Goal: Find specific page/section

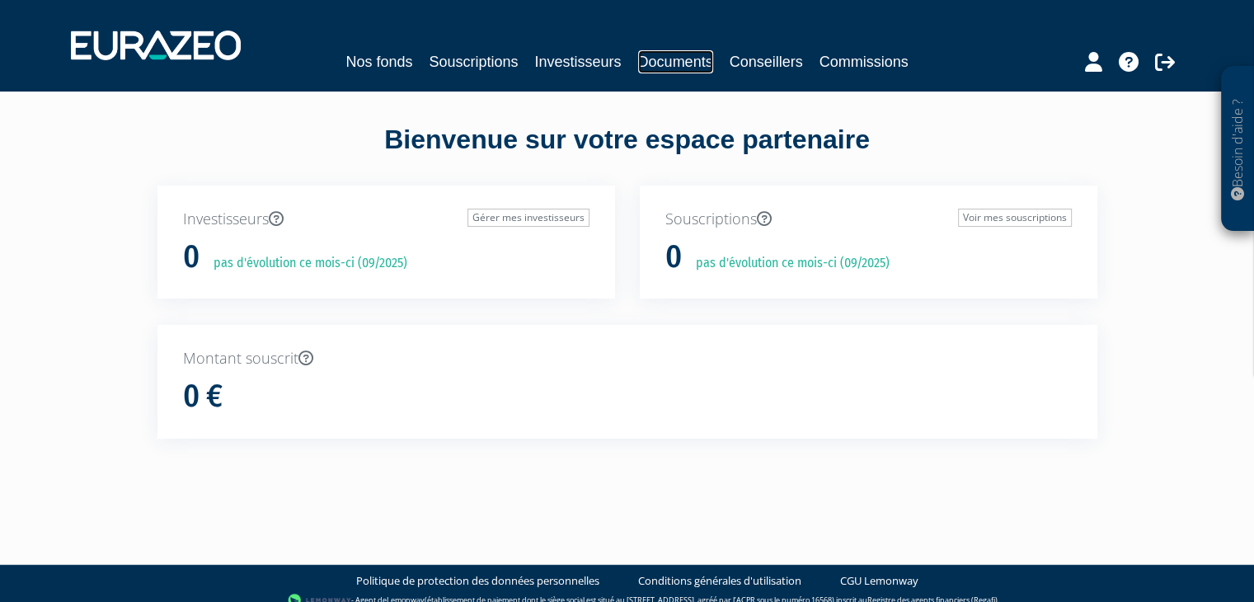
click at [709, 54] on link "Documents" at bounding box center [675, 61] width 75 height 23
drag, startPoint x: 816, startPoint y: 60, endPoint x: 828, endPoint y: 62, distance: 11.7
click at [827, 62] on div "Nos fonds Souscriptions Investisseurs Documents Conseillers Commissions" at bounding box center [627, 61] width 758 height 23
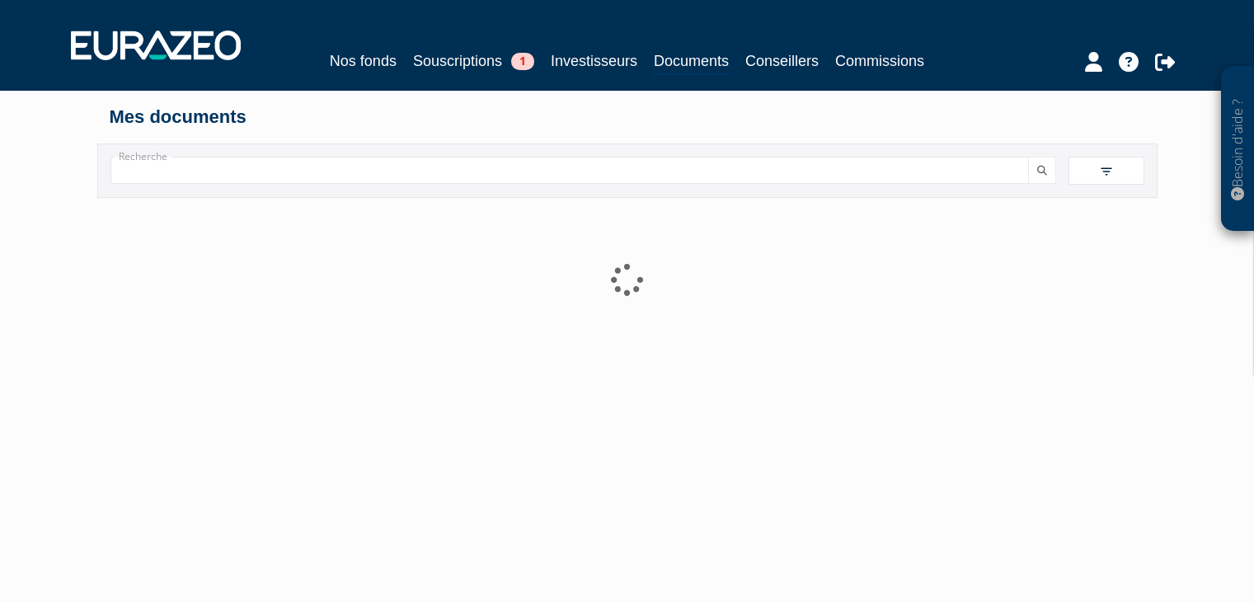
click at [834, 62] on div "Nos fonds Souscriptions 1 Investisseurs Documents Conseillers Commissions" at bounding box center [627, 62] width 758 height 26
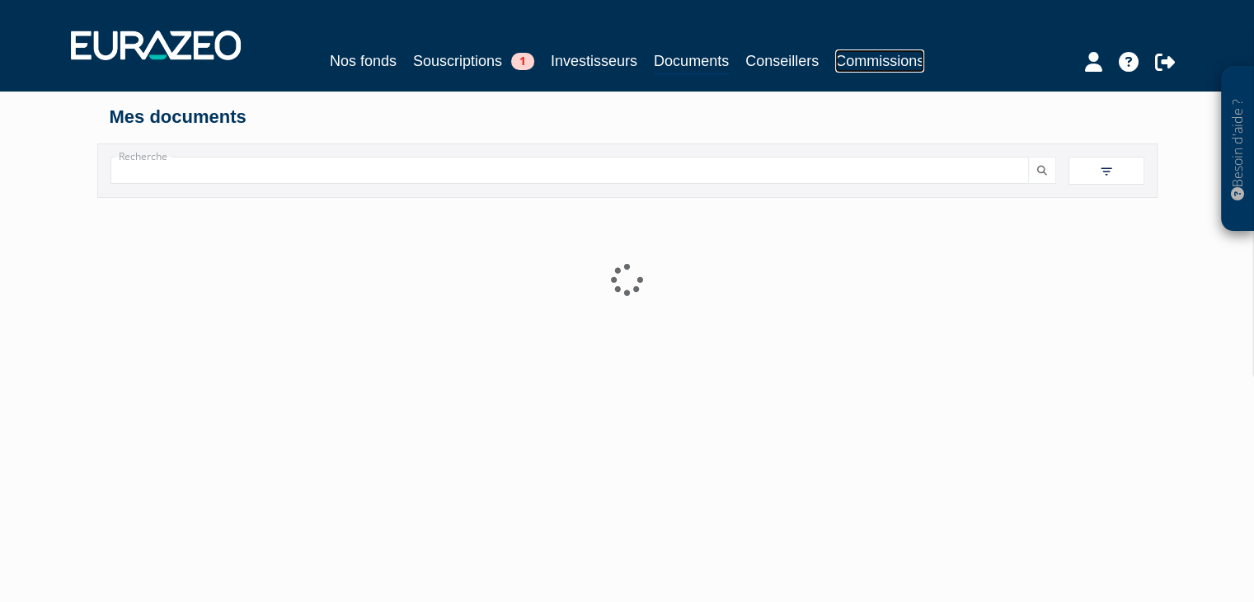
click at [858, 57] on link "Commissions" at bounding box center [879, 60] width 89 height 23
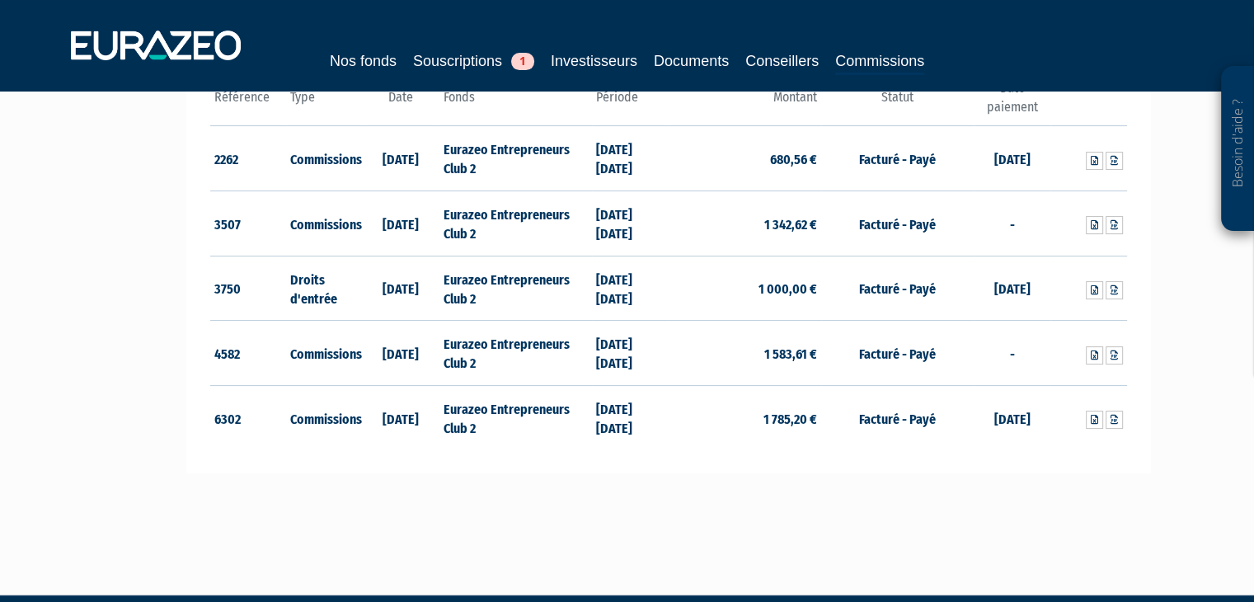
scroll to position [317, 0]
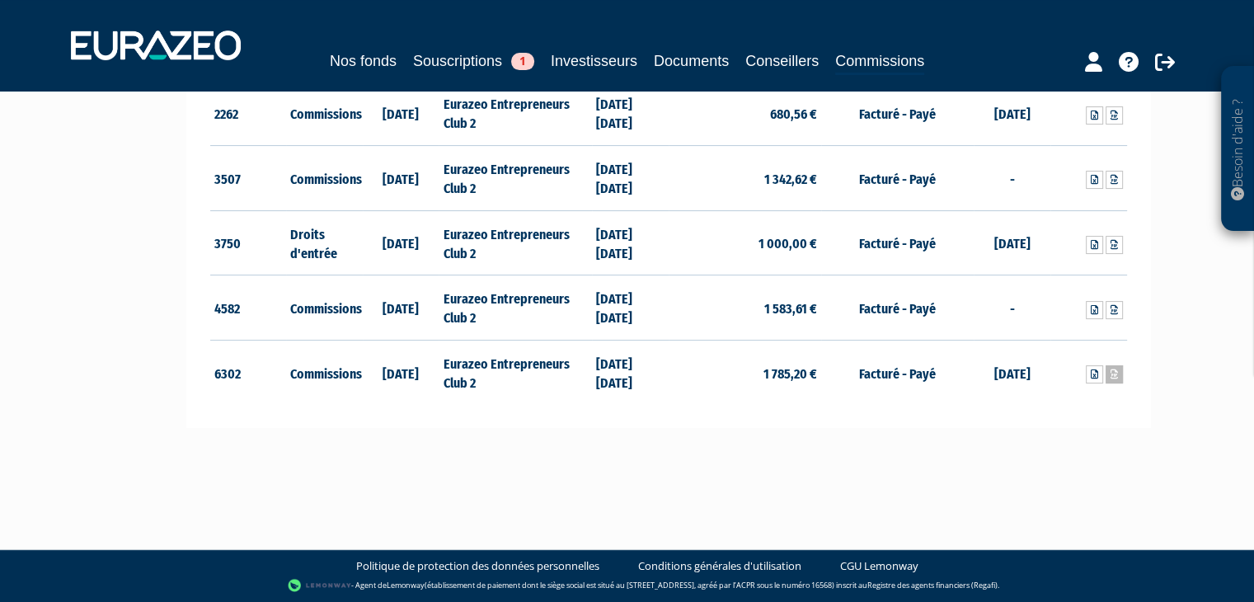
click at [1111, 370] on icon at bounding box center [1114, 374] width 7 height 10
